Goal: Navigation & Orientation: Find specific page/section

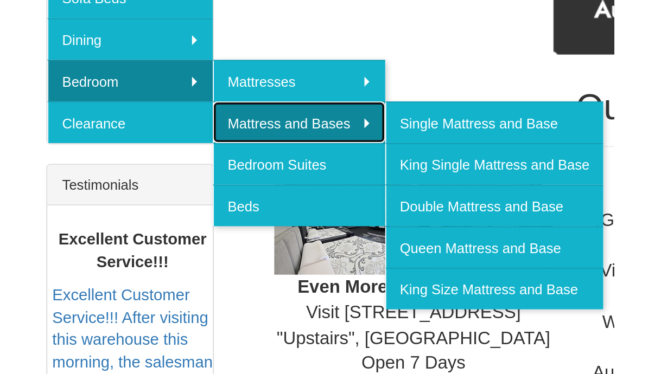
scroll to position [217, 0]
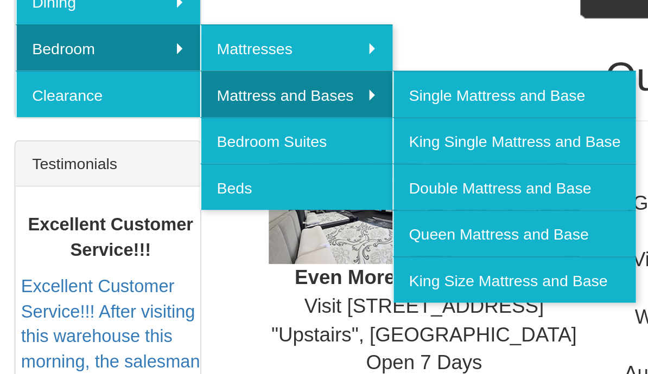
click at [218, 271] on link "Double Mattress and Base" at bounding box center [253, 282] width 119 height 23
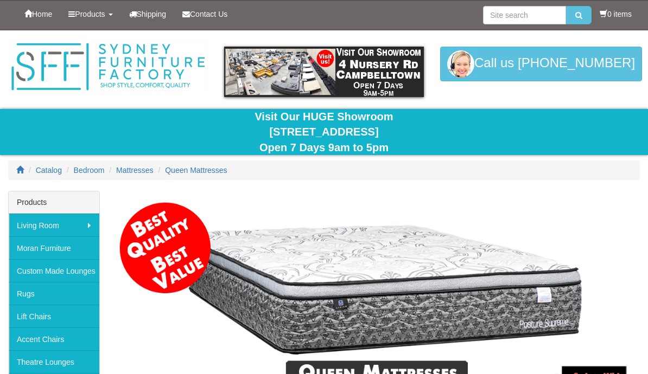
scroll to position [407, 1]
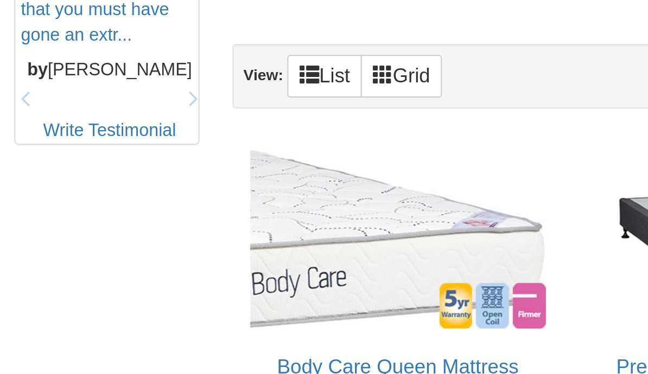
click at [115, 97] on link "Beds" at bounding box center [146, 91] width 94 height 23
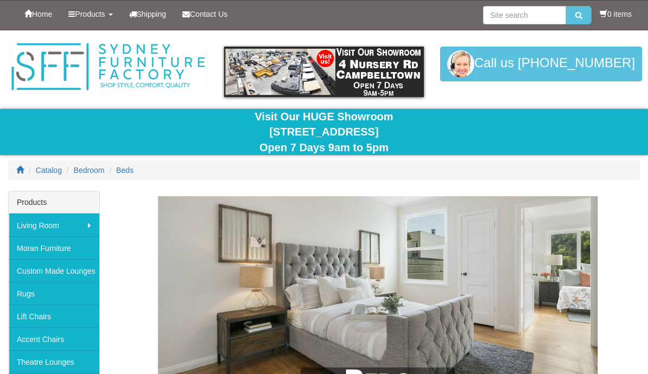
click at [258, 77] on img at bounding box center [324, 72] width 200 height 50
click at [98, 18] on link "Products" at bounding box center [90, 14] width 60 height 27
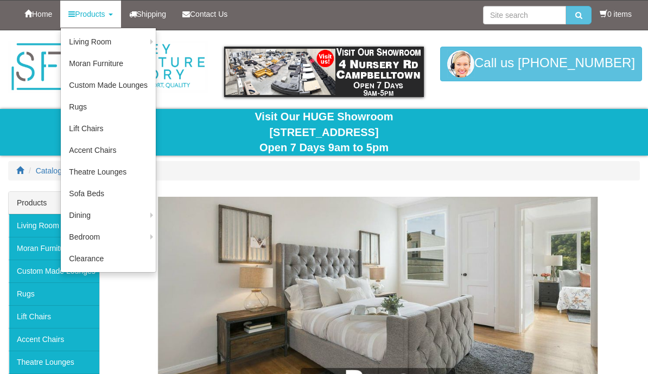
click at [0, 0] on link "Bedroom Suites" at bounding box center [0, 0] width 0 height 0
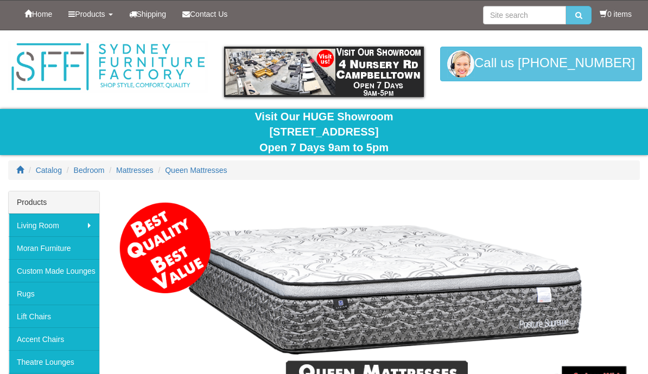
scroll to position [407, 1]
